Goal: Task Accomplishment & Management: Manage account settings

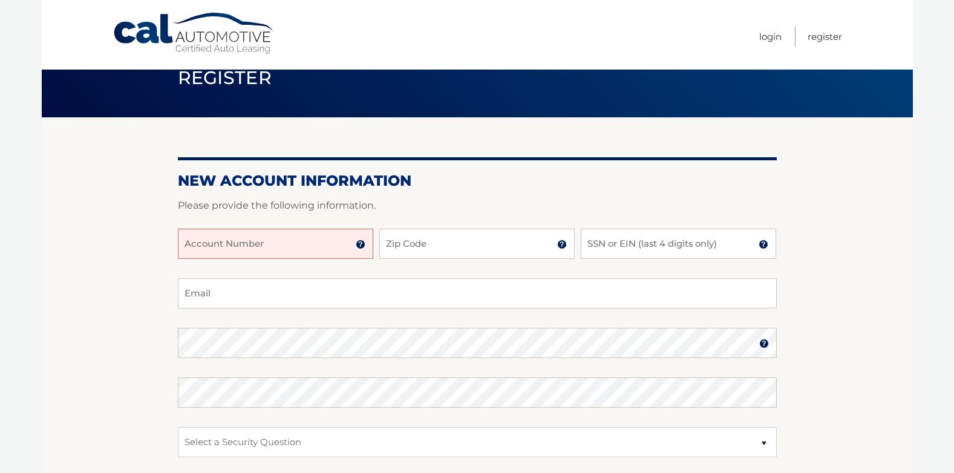
scroll to position [60, 0]
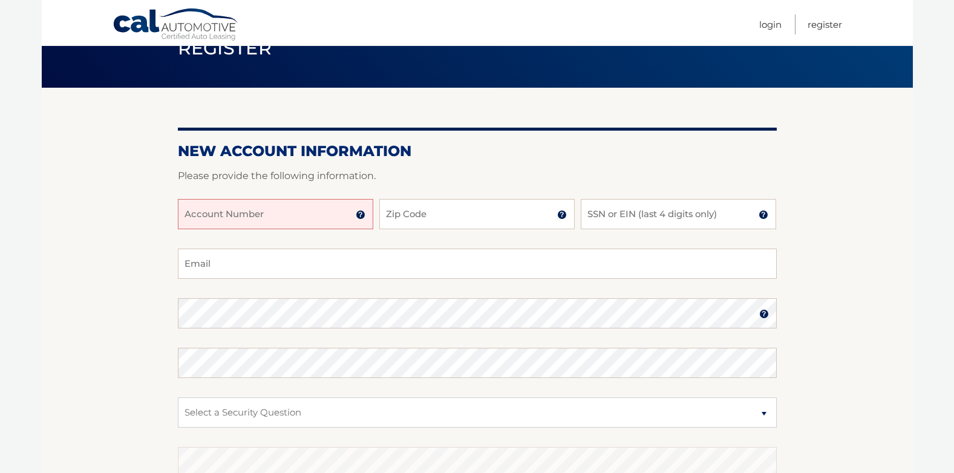
click at [324, 200] on input "Account Number" at bounding box center [275, 214] width 195 height 30
type input "44455989521"
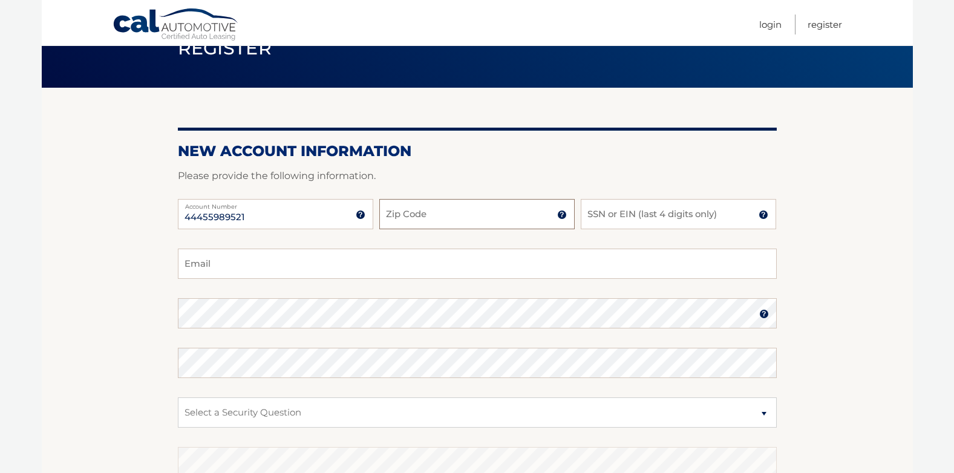
click at [509, 212] on input "Zip Code" at bounding box center [476, 214] width 195 height 30
type input "33458"
click at [660, 209] on input "SSN or EIN (last 4 digits only)" at bounding box center [678, 214] width 195 height 30
type input "6580"
click at [230, 265] on input "Email" at bounding box center [477, 264] width 599 height 30
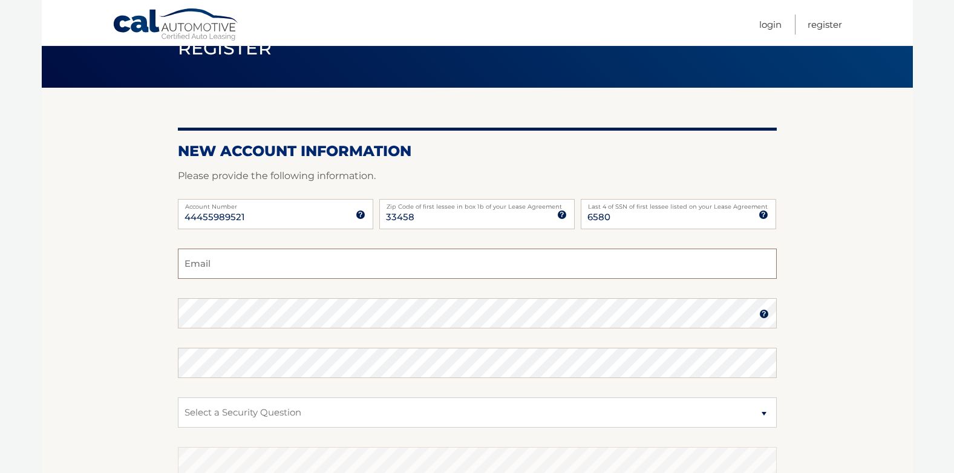
type input "gqman17@comcast.net"
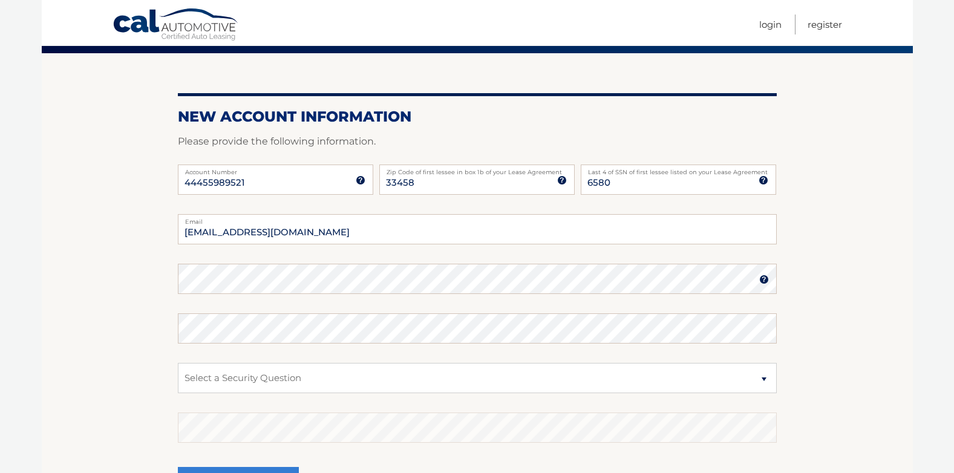
scroll to position [121, 0]
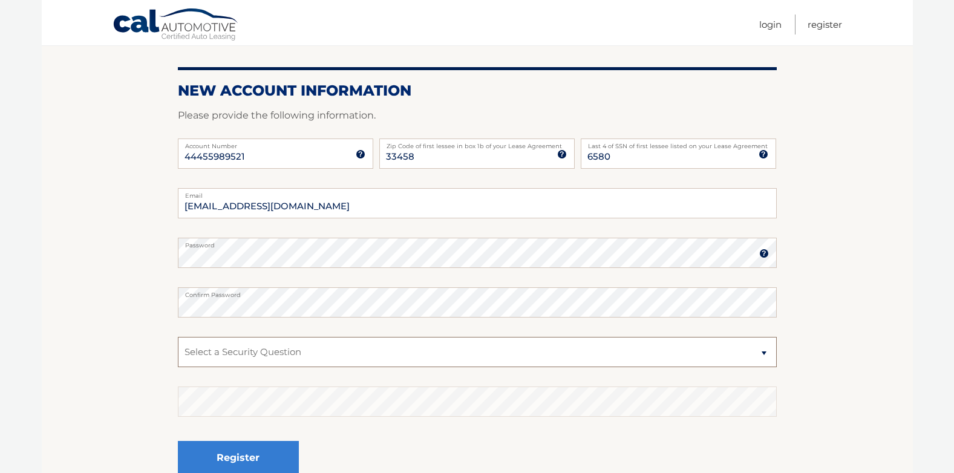
click at [767, 353] on select "Select a Security Question What was the name of your elementary school? What is…" at bounding box center [477, 352] width 599 height 30
select select "1"
click at [178, 337] on select "Select a Security Question What was the name of your elementary school? What is…" at bounding box center [477, 352] width 599 height 30
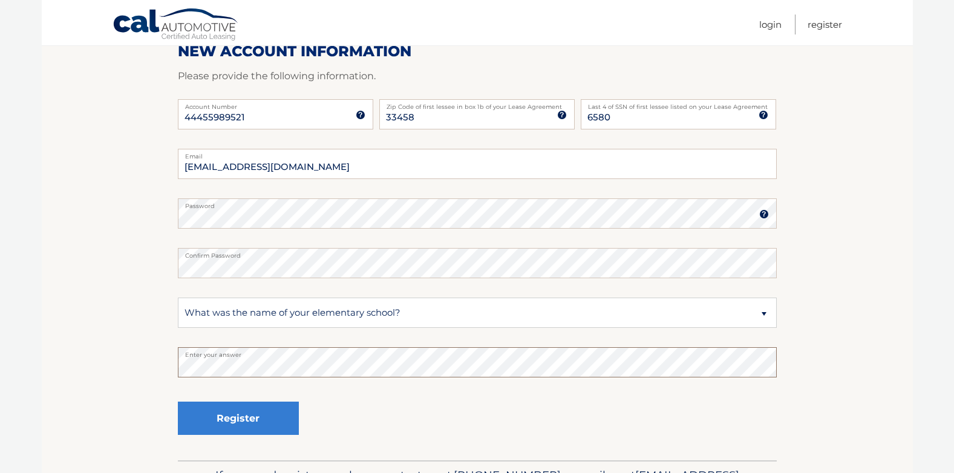
scroll to position [181, 0]
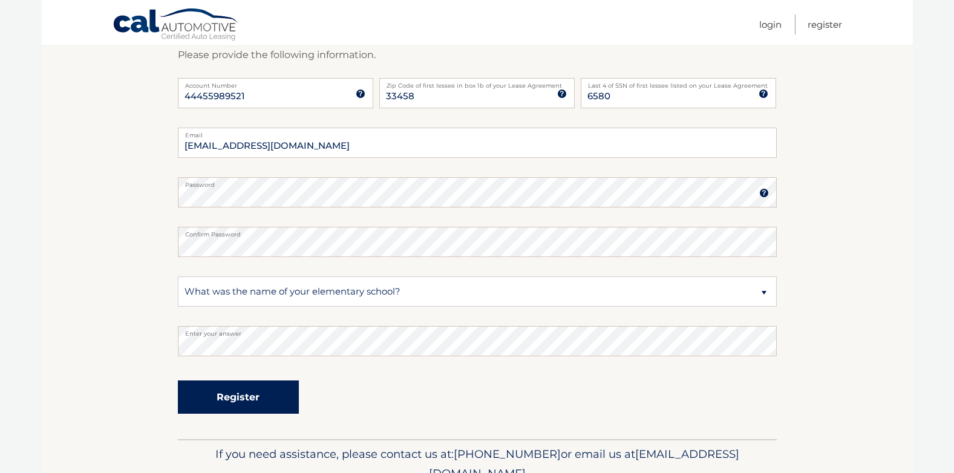
click at [241, 391] on button "Register" at bounding box center [238, 397] width 121 height 33
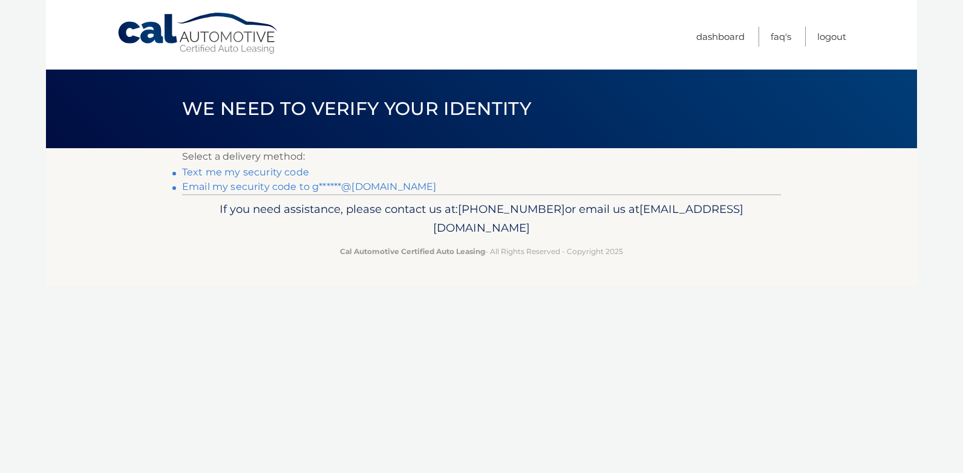
click at [266, 174] on link "Text me my security code" at bounding box center [245, 171] width 127 height 11
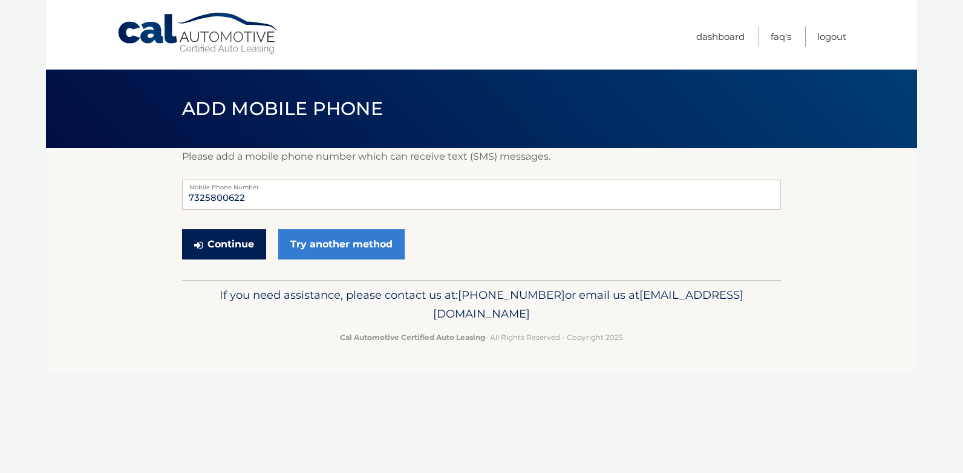
click at [231, 243] on button "Continue" at bounding box center [224, 244] width 84 height 30
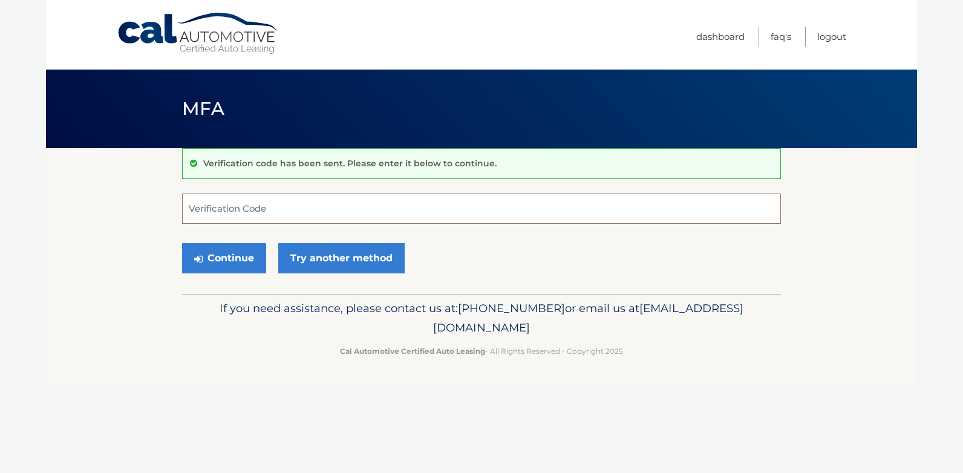
drag, startPoint x: 257, startPoint y: 200, endPoint x: 260, endPoint y: 215, distance: 16.0
click at [257, 200] on input "Verification Code" at bounding box center [481, 209] width 599 height 30
type input "057685"
click at [241, 264] on button "Continue" at bounding box center [224, 258] width 84 height 30
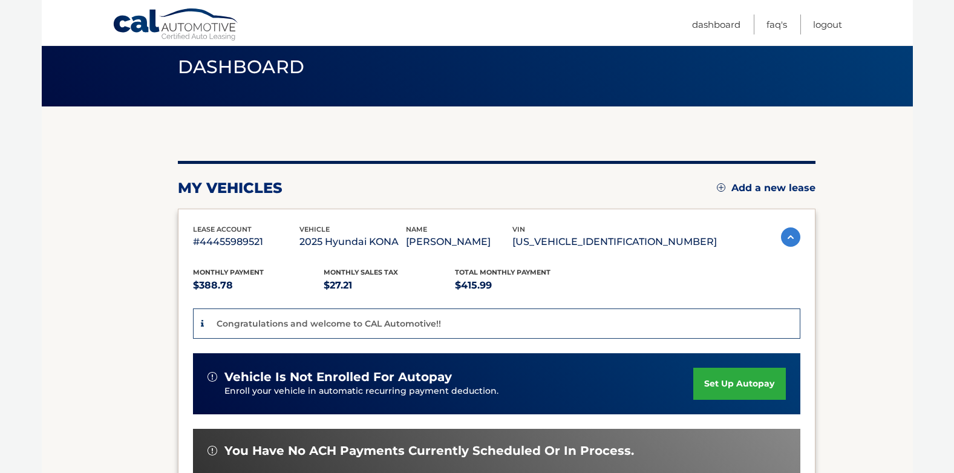
scroll to position [60, 0]
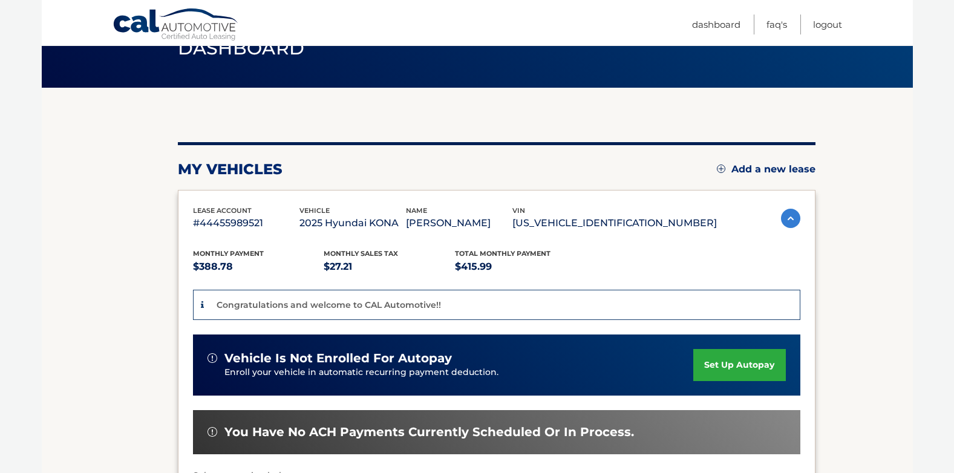
click at [754, 365] on link "set up autopay" at bounding box center [739, 365] width 92 height 32
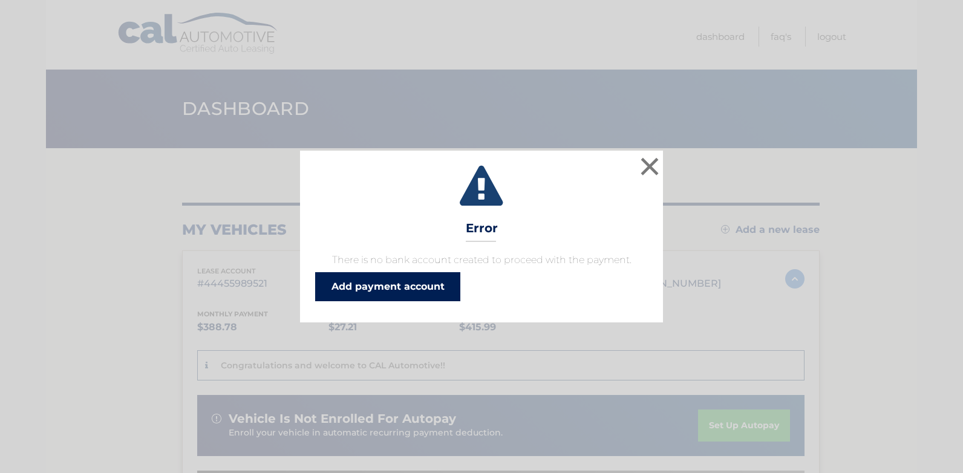
click at [420, 280] on link "Add payment account" at bounding box center [387, 286] width 145 height 29
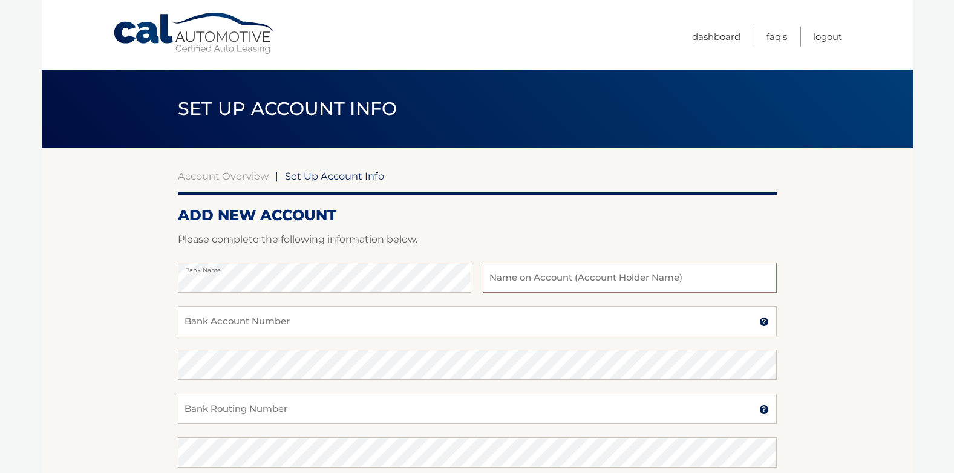
click at [691, 275] on input "text" at bounding box center [629, 278] width 293 height 30
type input "[PERSON_NAME]"
click at [302, 325] on input "Bank Account Number" at bounding box center [477, 321] width 599 height 30
type input "4317208266"
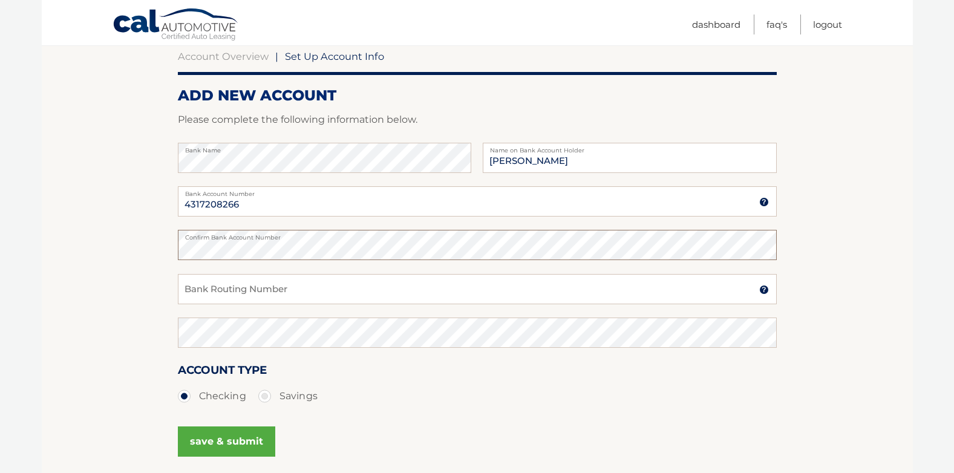
scroll to position [121, 0]
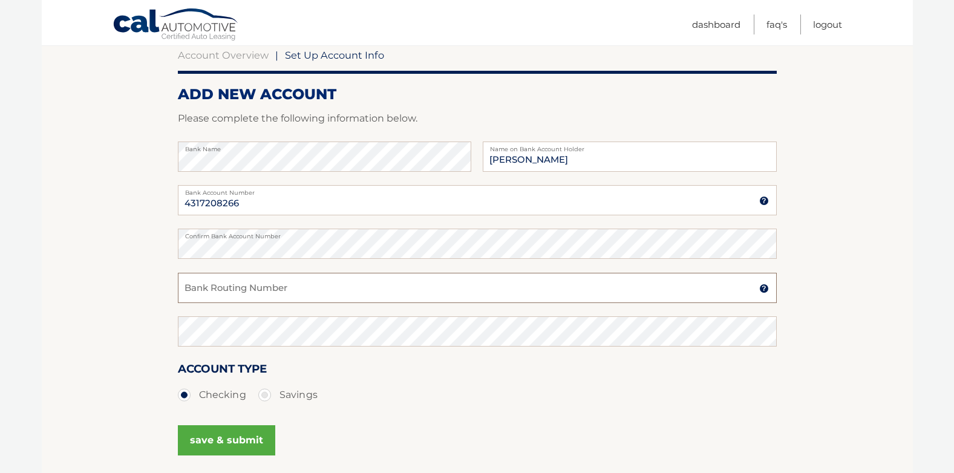
click at [292, 282] on input "Bank Routing Number" at bounding box center [477, 288] width 599 height 30
type input "067014822"
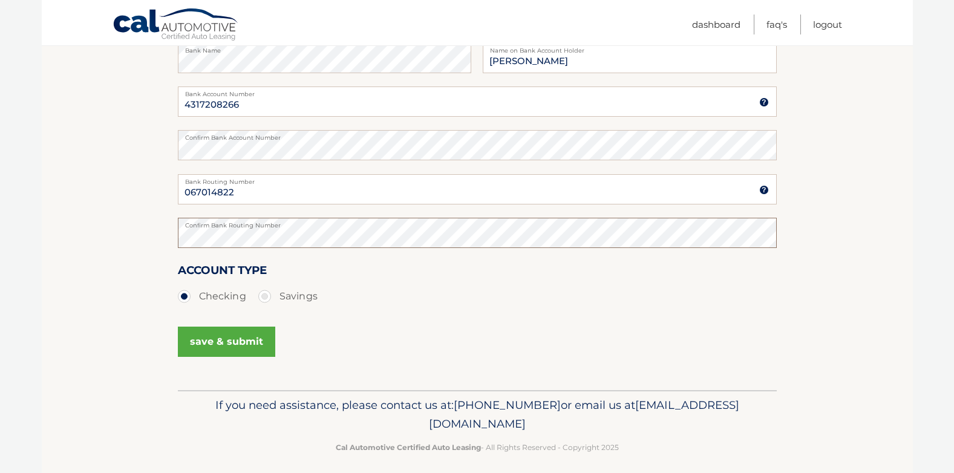
scroll to position [229, 0]
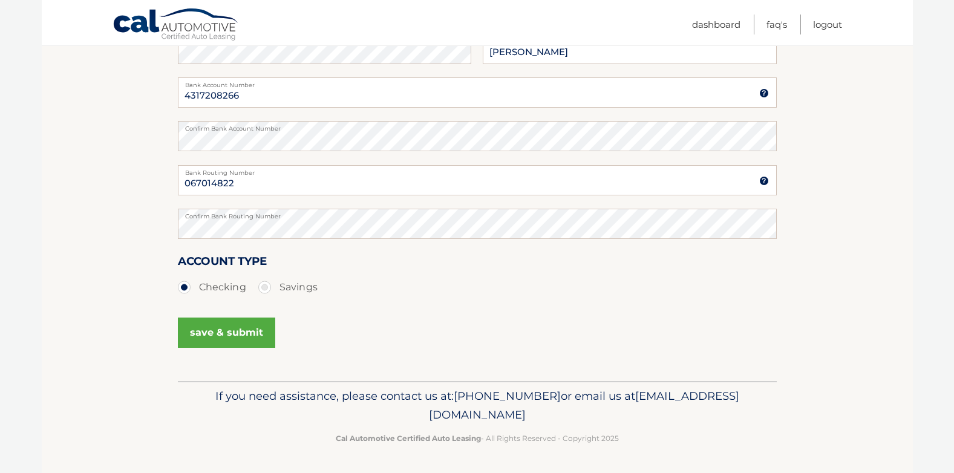
click at [248, 332] on button "save & submit" at bounding box center [226, 333] width 97 height 30
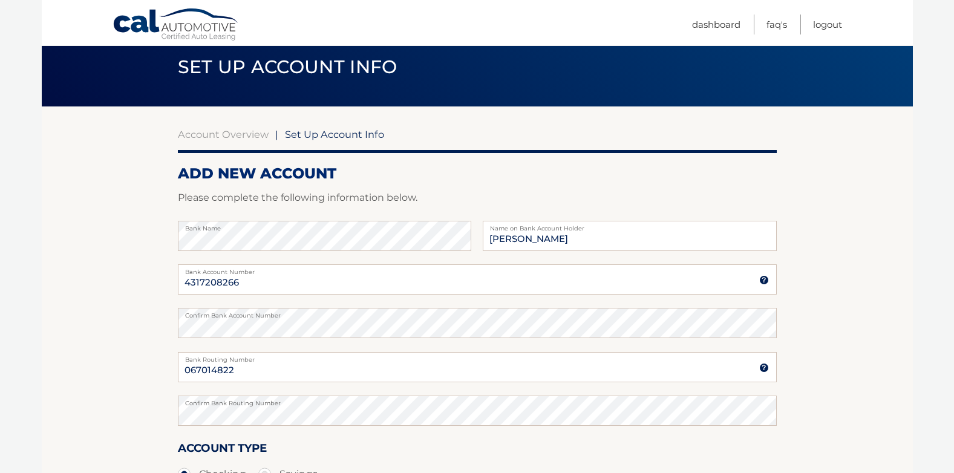
scroll to position [121, 0]
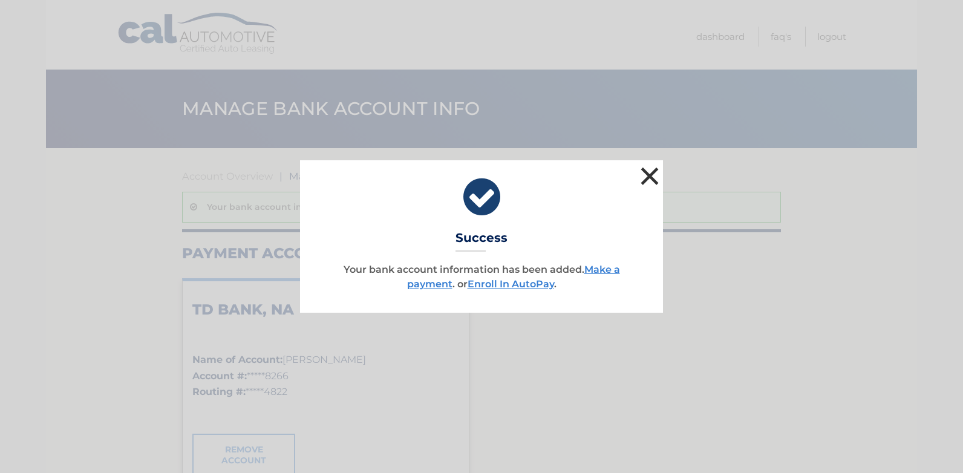
click at [644, 181] on button "×" at bounding box center [650, 176] width 24 height 24
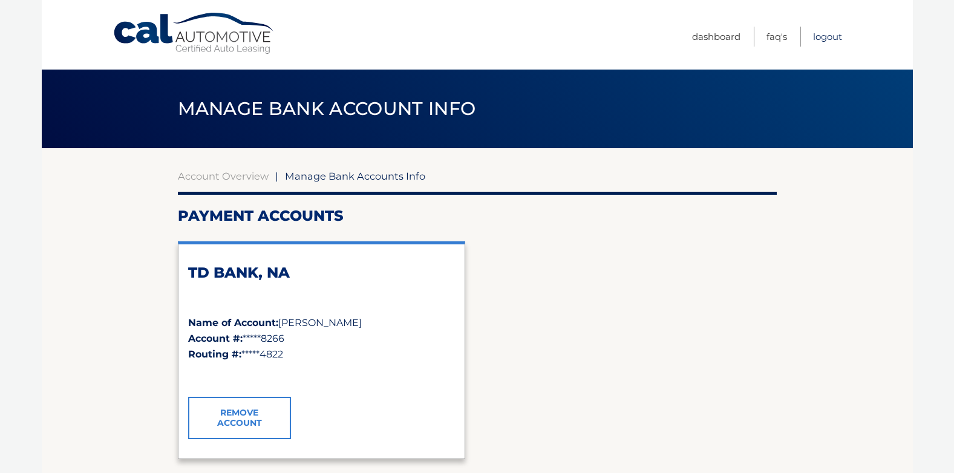
click at [823, 41] on link "Logout" at bounding box center [827, 37] width 29 height 20
